Goal: Find specific page/section: Find specific page/section

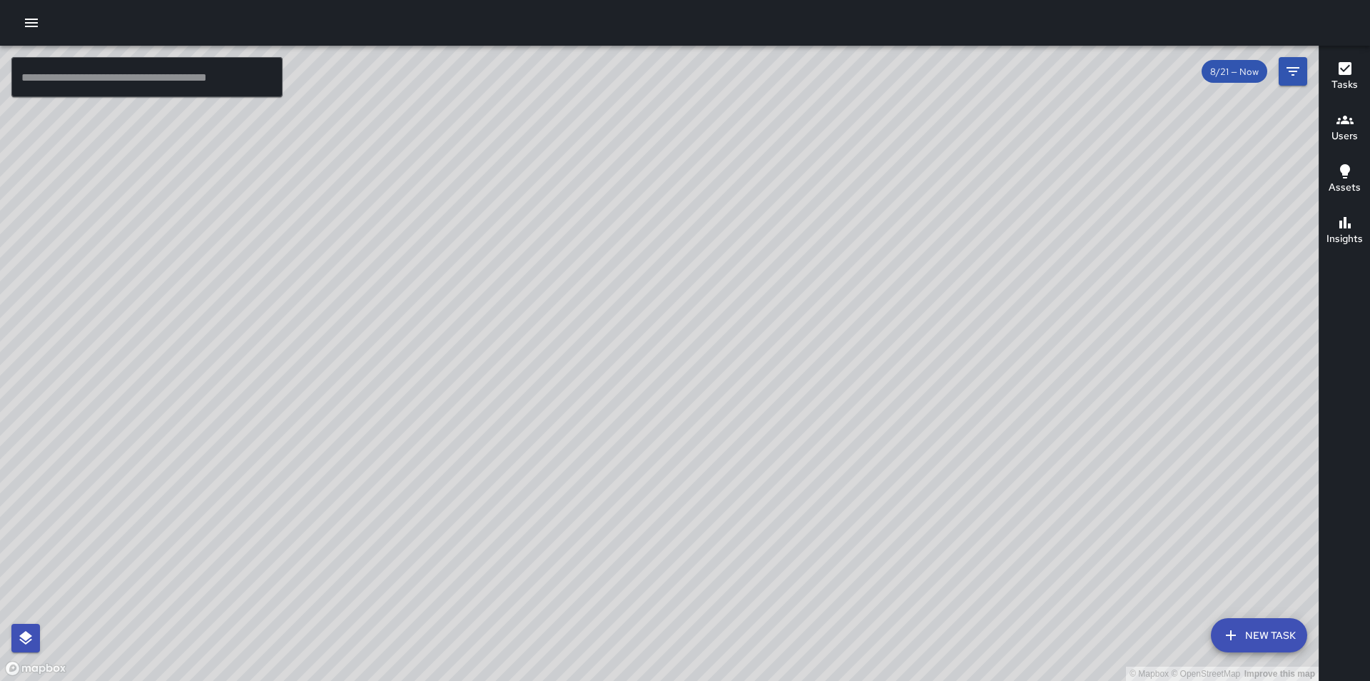
drag, startPoint x: 789, startPoint y: 300, endPoint x: 806, endPoint y: 273, distance: 31.5
click at [806, 273] on div "© Mapbox © OpenStreetMap Improve this map" at bounding box center [659, 363] width 1319 height 635
drag, startPoint x: 802, startPoint y: 323, endPoint x: 852, endPoint y: 305, distance: 53.3
click at [852, 305] on div "© Mapbox © OpenStreetMap Improve this map" at bounding box center [659, 363] width 1319 height 635
click at [35, 17] on icon "button" at bounding box center [31, 22] width 17 height 17
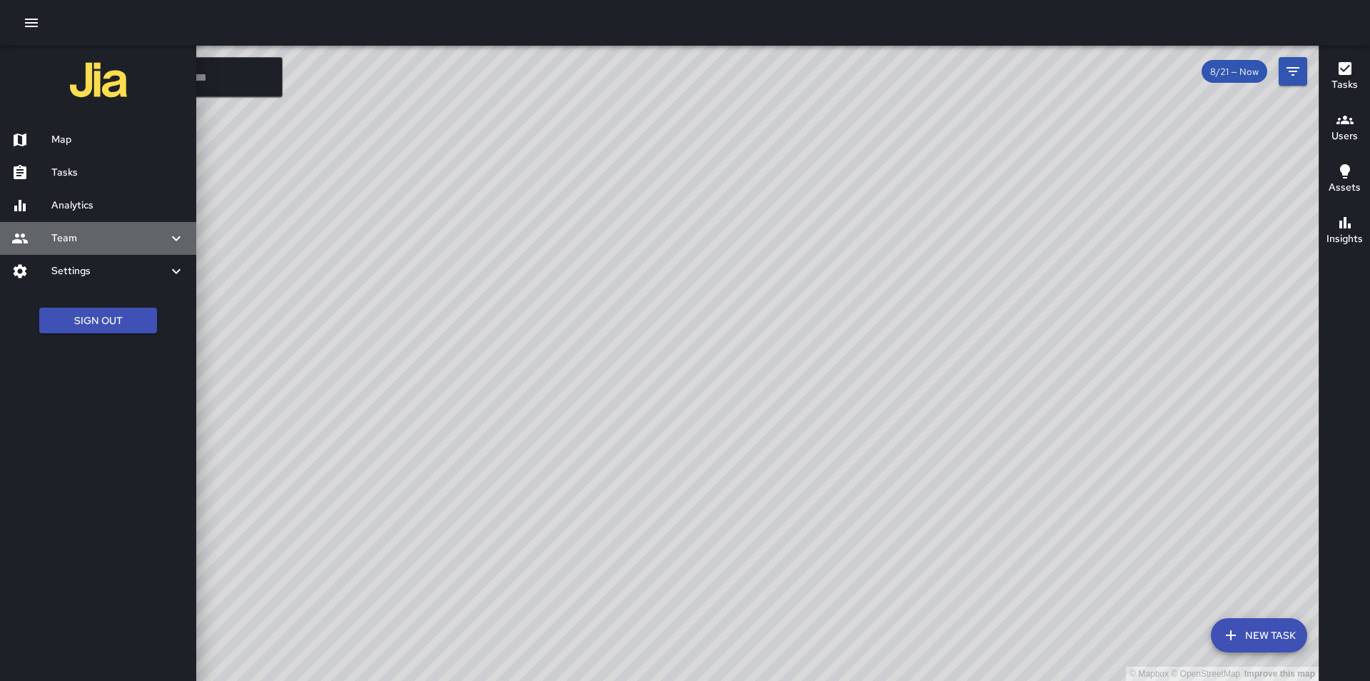
click at [88, 246] on div "Team" at bounding box center [98, 238] width 196 height 33
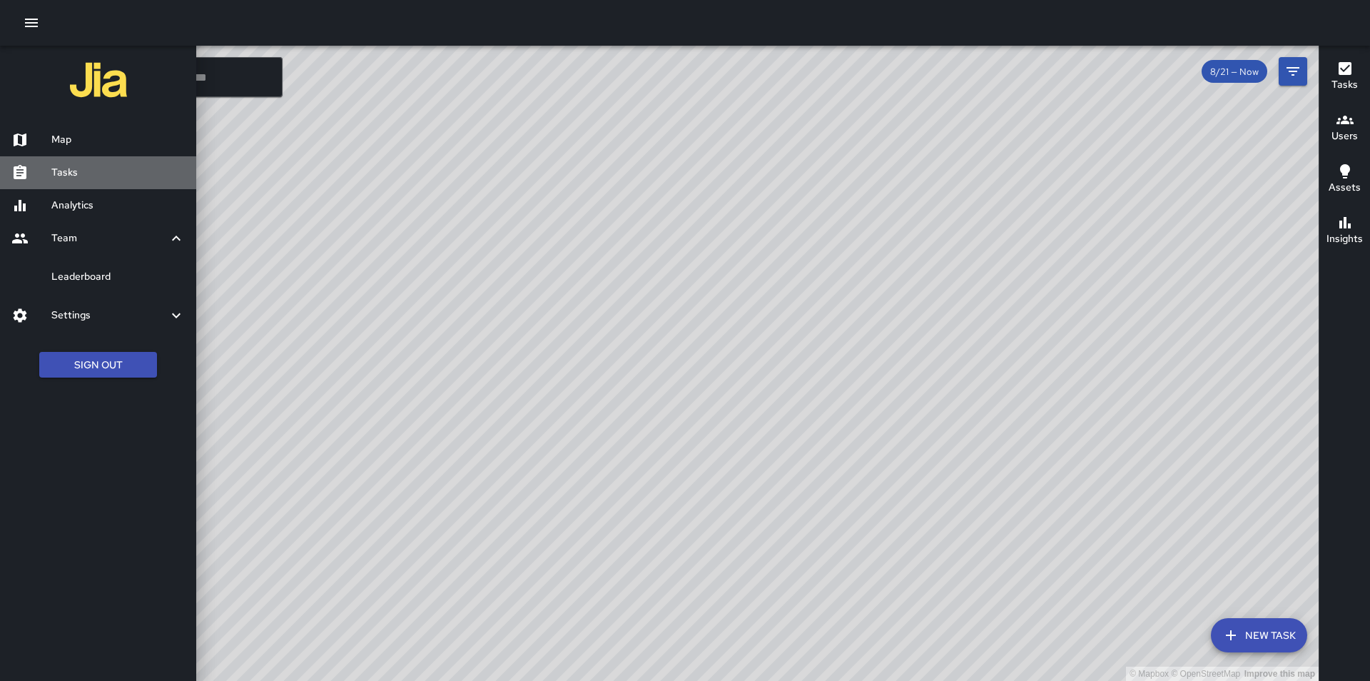
click at [87, 172] on h6 "Tasks" at bounding box center [117, 173] width 133 height 16
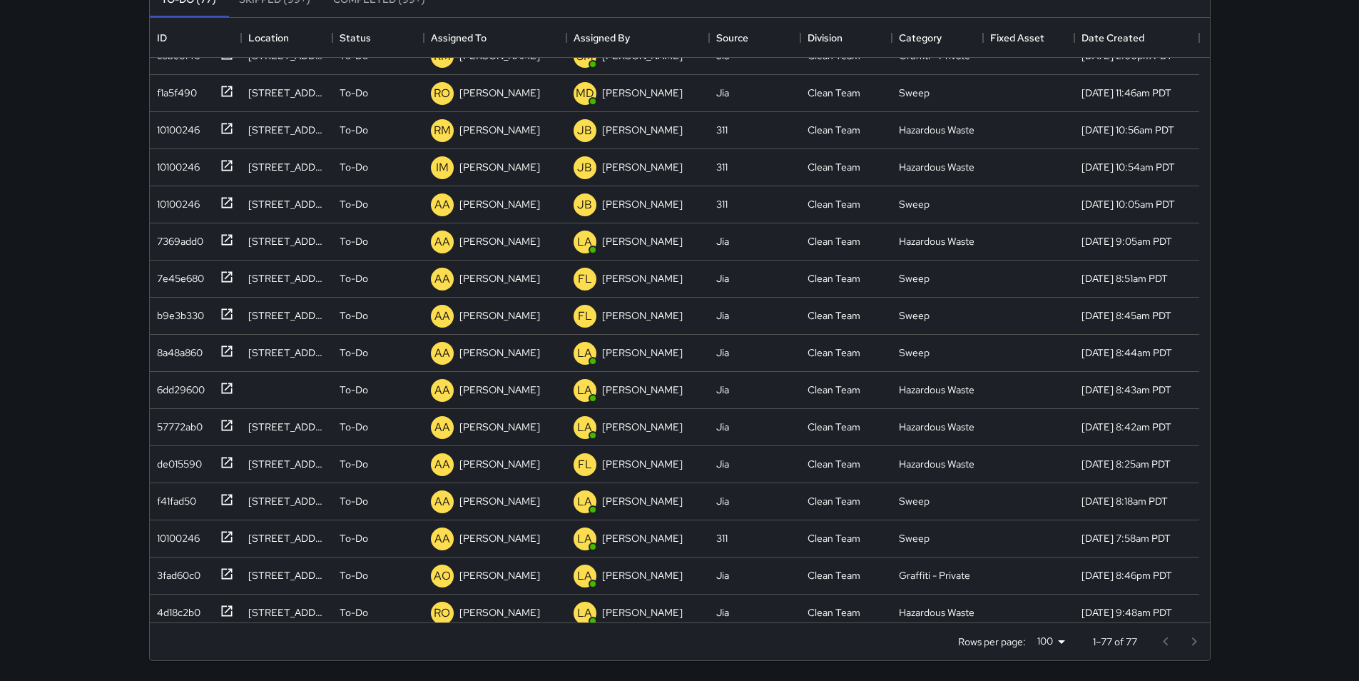
scroll to position [457, 0]
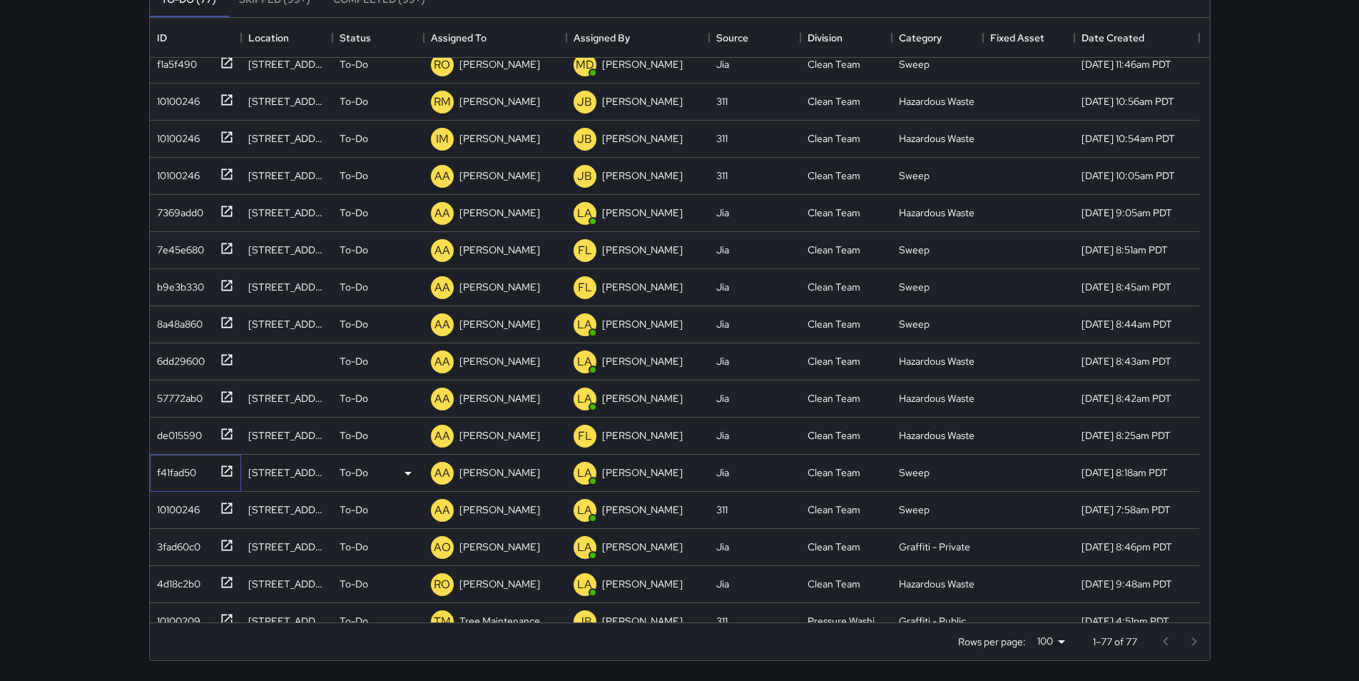
click at [180, 475] on div "f41fad50" at bounding box center [173, 470] width 45 height 20
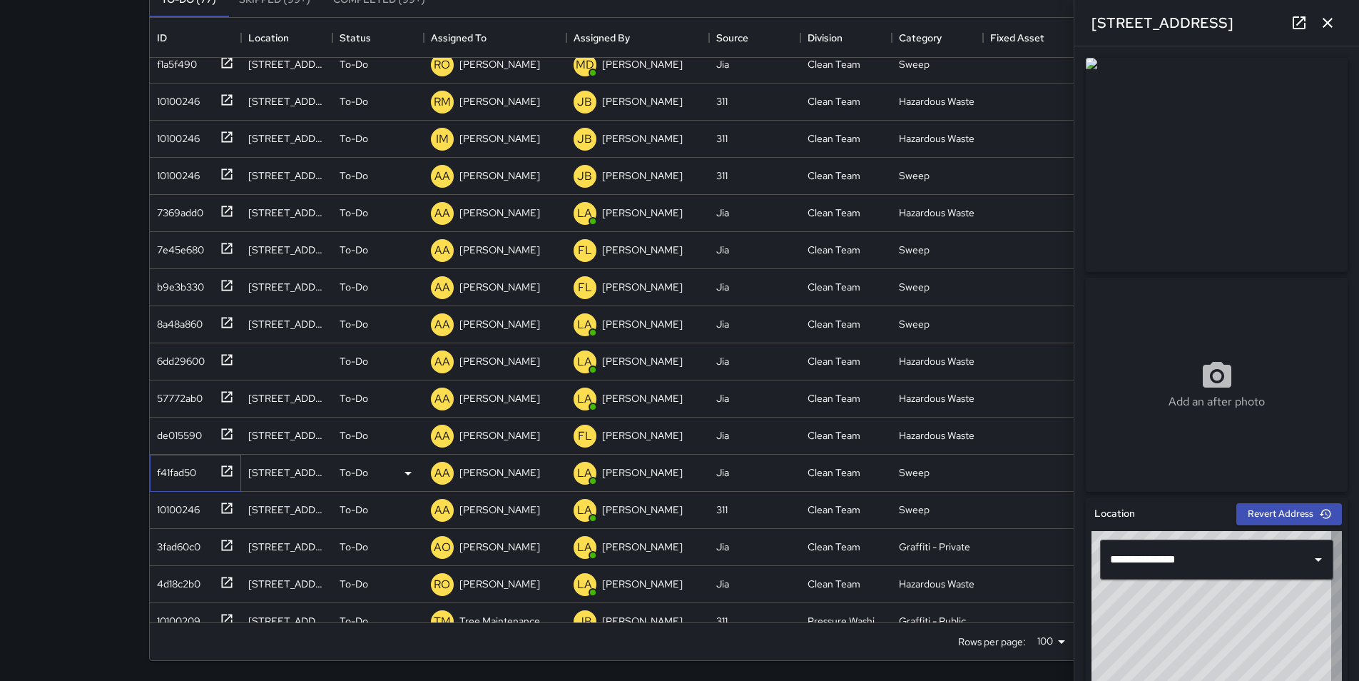
type input "**********"
click at [170, 430] on div "de015590" at bounding box center [176, 432] width 51 height 20
type input "**********"
click at [180, 400] on div "57772ab0" at bounding box center [176, 395] width 51 height 20
click at [1328, 20] on icon "button" at bounding box center [1328, 22] width 17 height 17
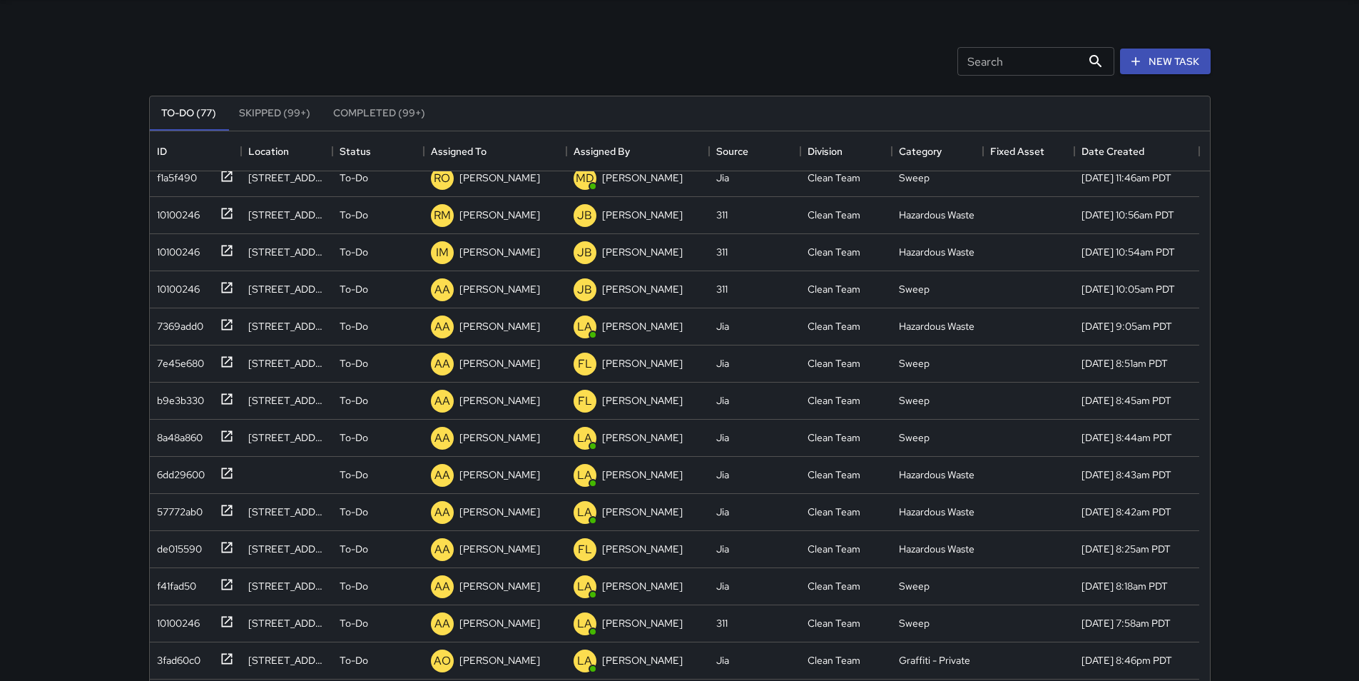
scroll to position [0, 0]
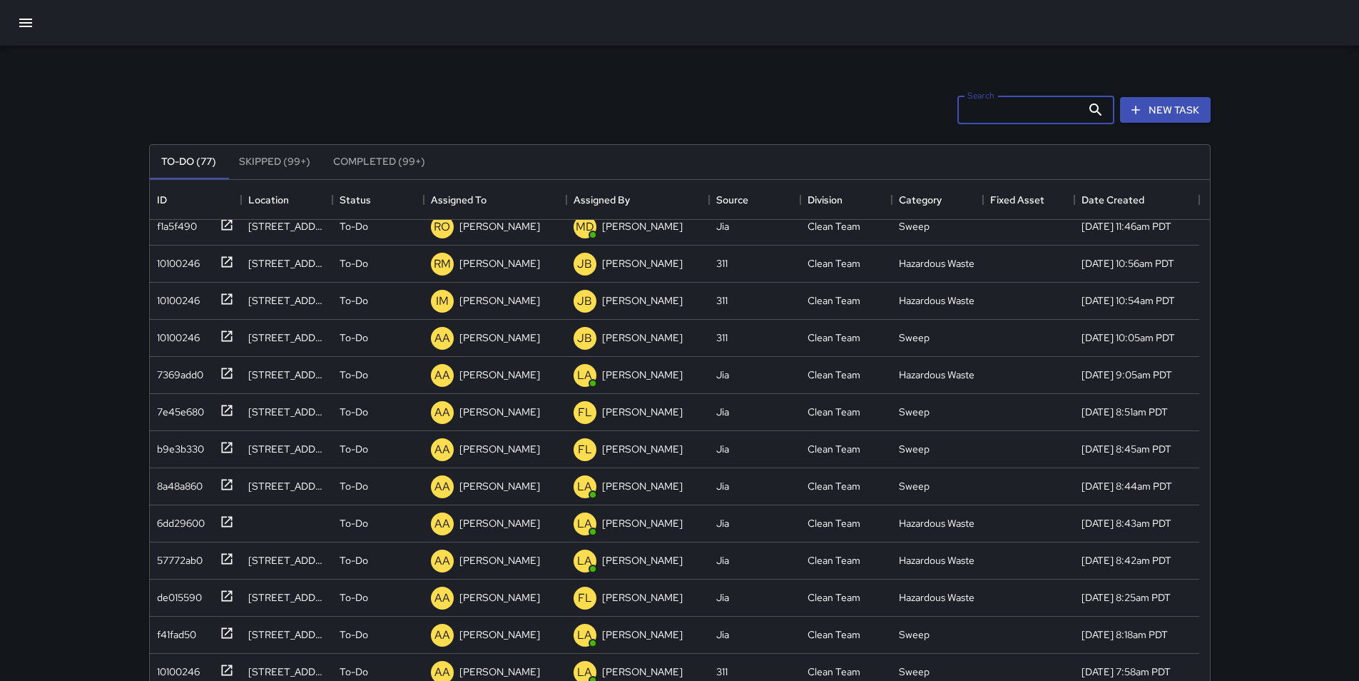
click at [1008, 114] on input "Search" at bounding box center [1020, 110] width 124 height 29
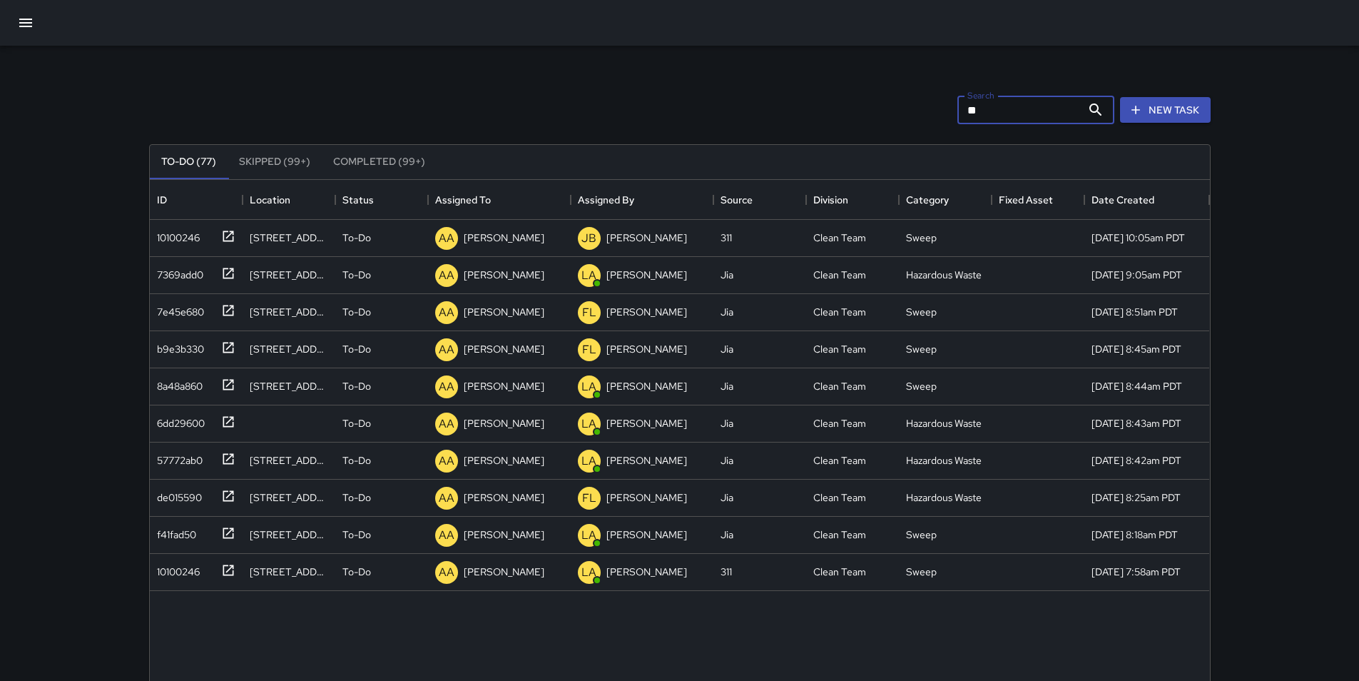
type input "*"
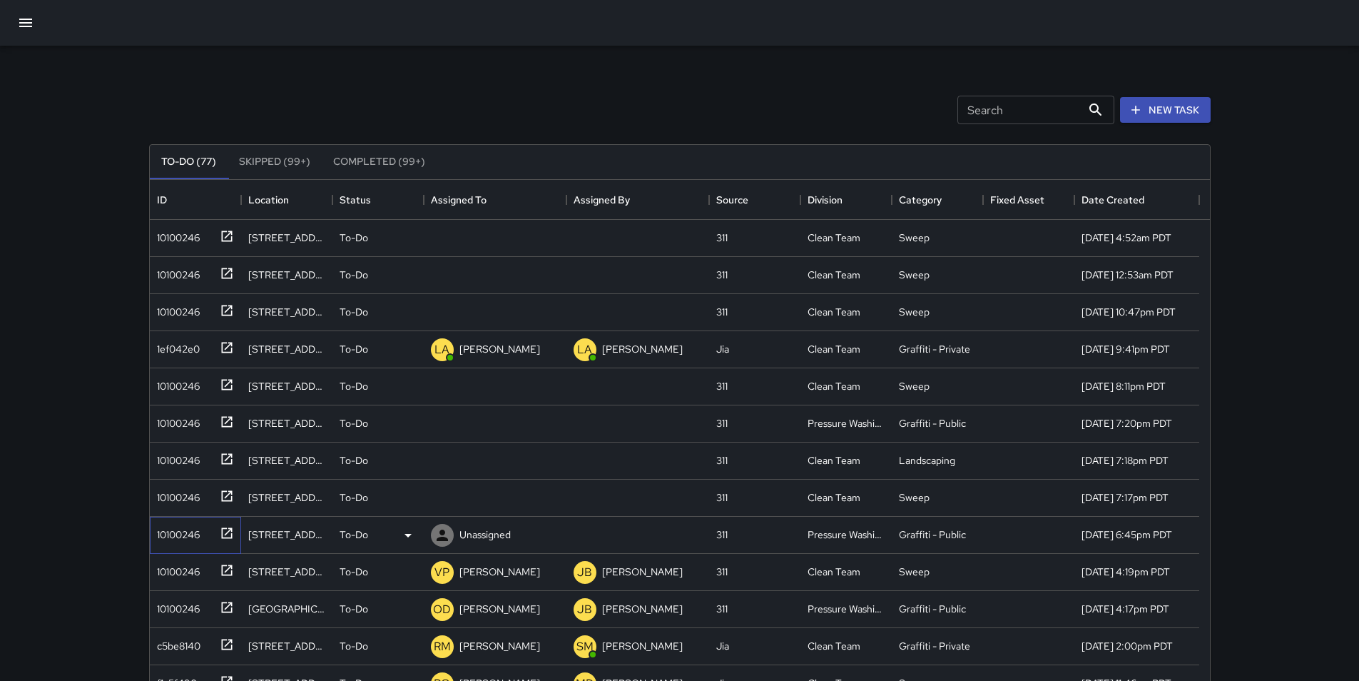
click at [176, 535] on div "10100246" at bounding box center [175, 532] width 49 height 20
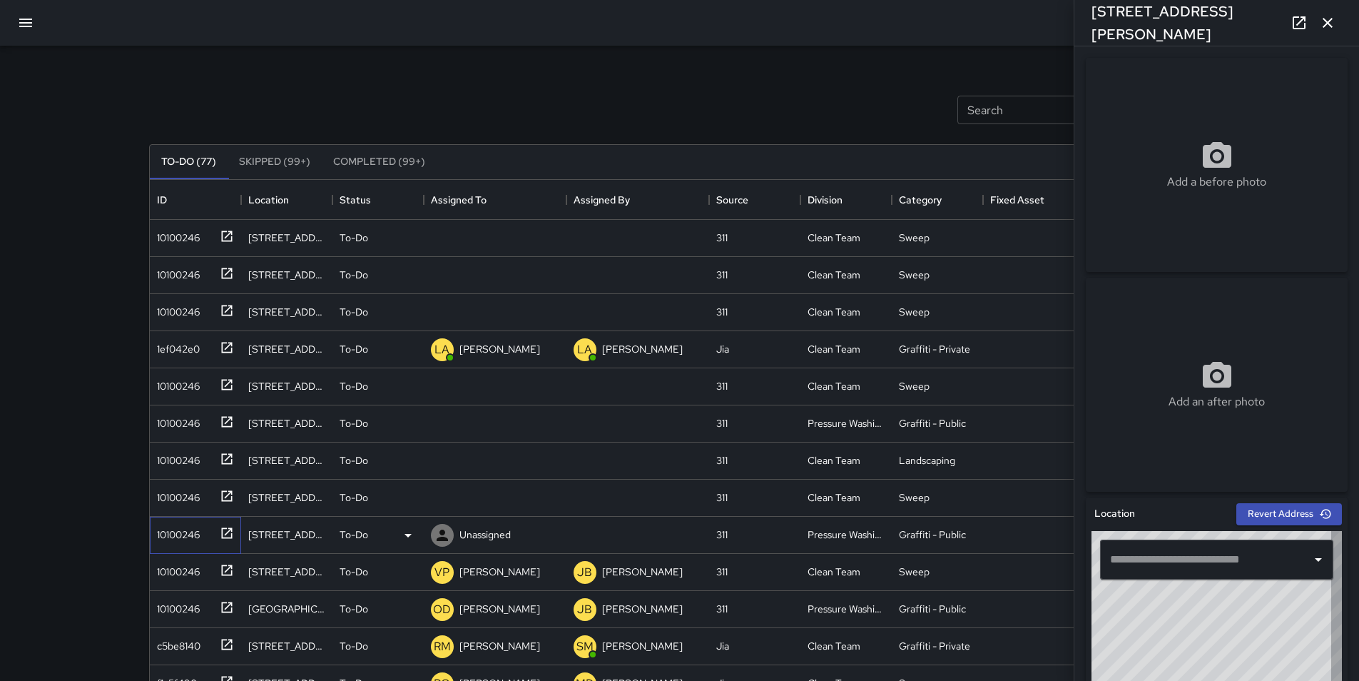
type input "**********"
click at [1327, 28] on icon "button" at bounding box center [1328, 22] width 17 height 17
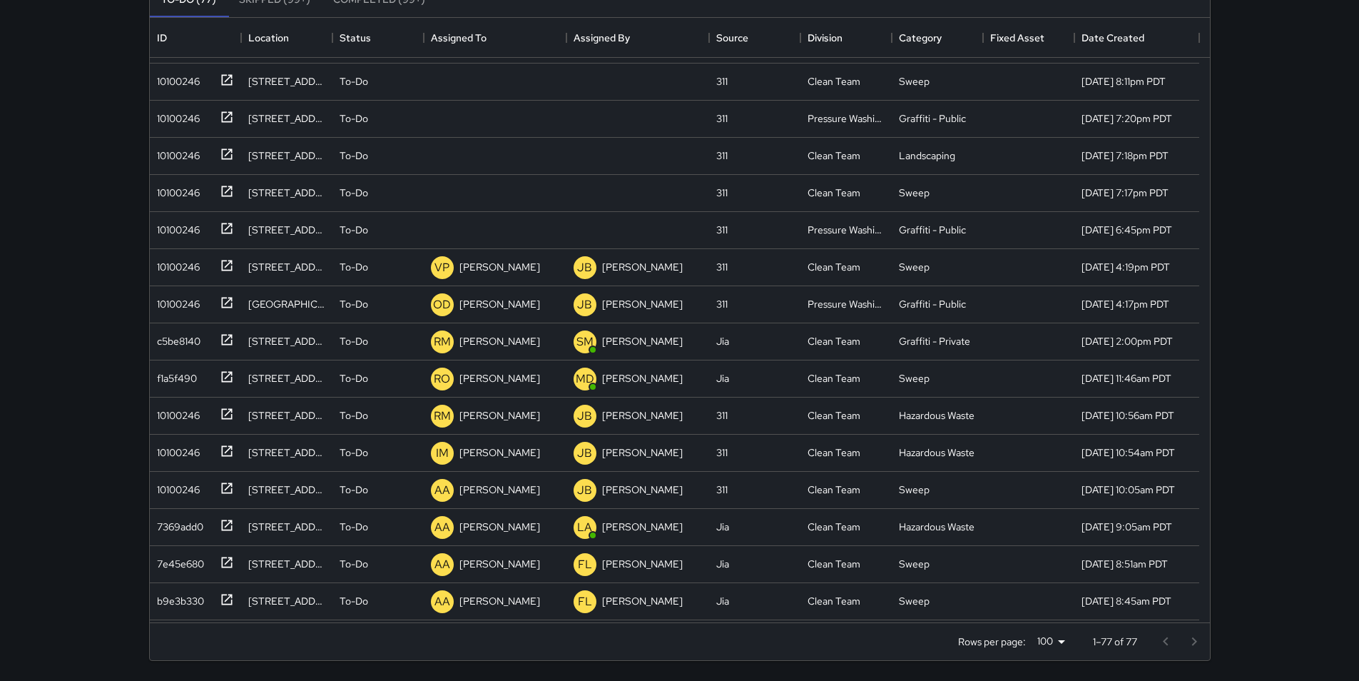
scroll to position [248, 0]
